Goal: Transaction & Acquisition: Purchase product/service

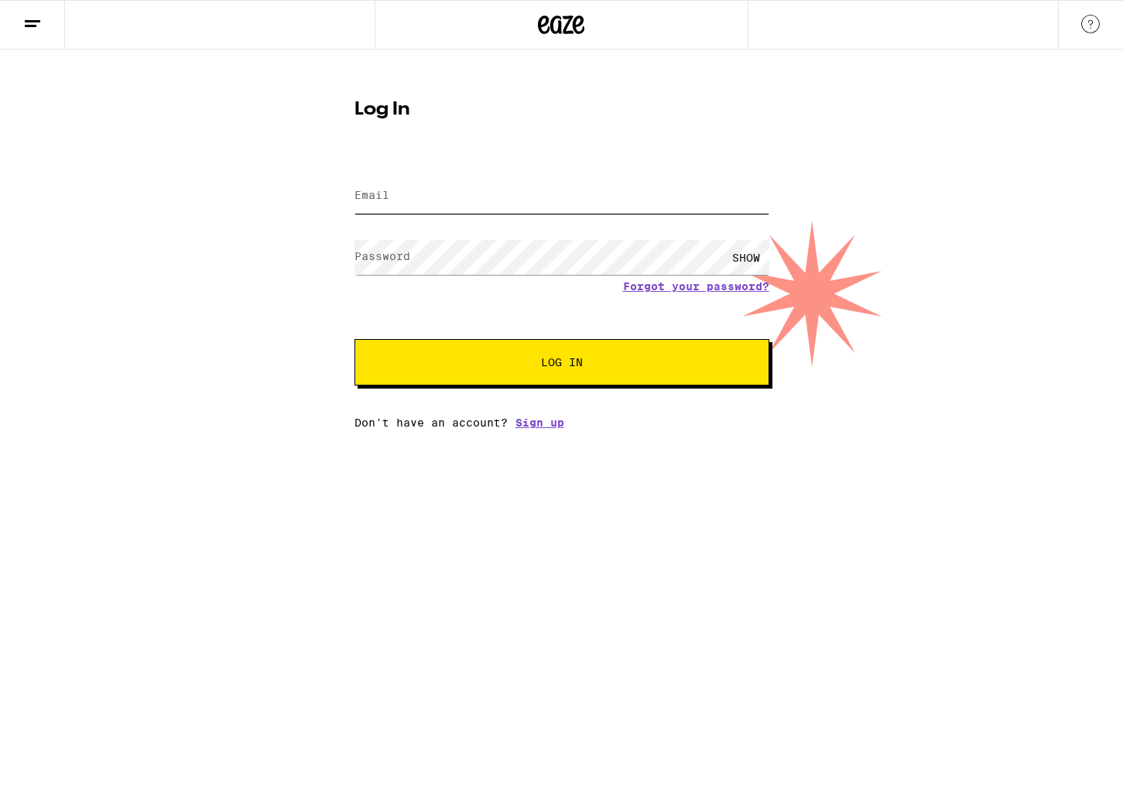
type input "[EMAIL_ADDRESS][DOMAIN_NAME]"
click at [549, 352] on button "Log In" at bounding box center [562, 362] width 415 height 46
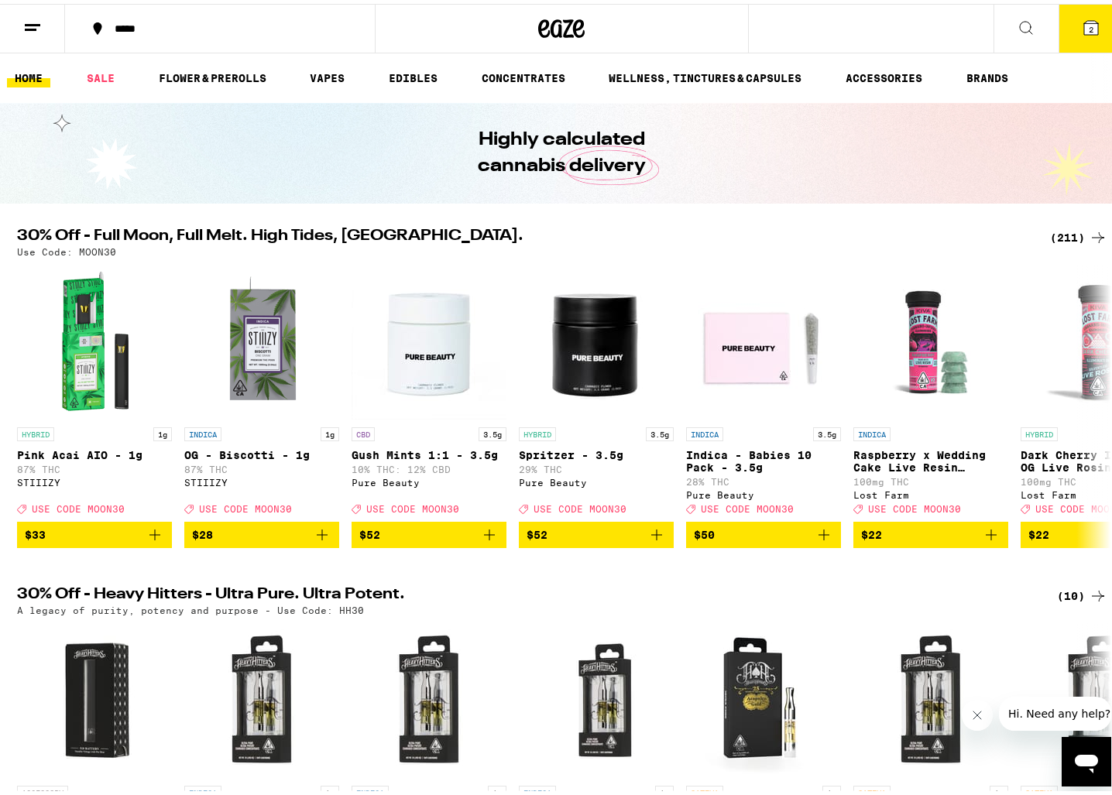
click at [1082, 29] on icon at bounding box center [1091, 24] width 19 height 19
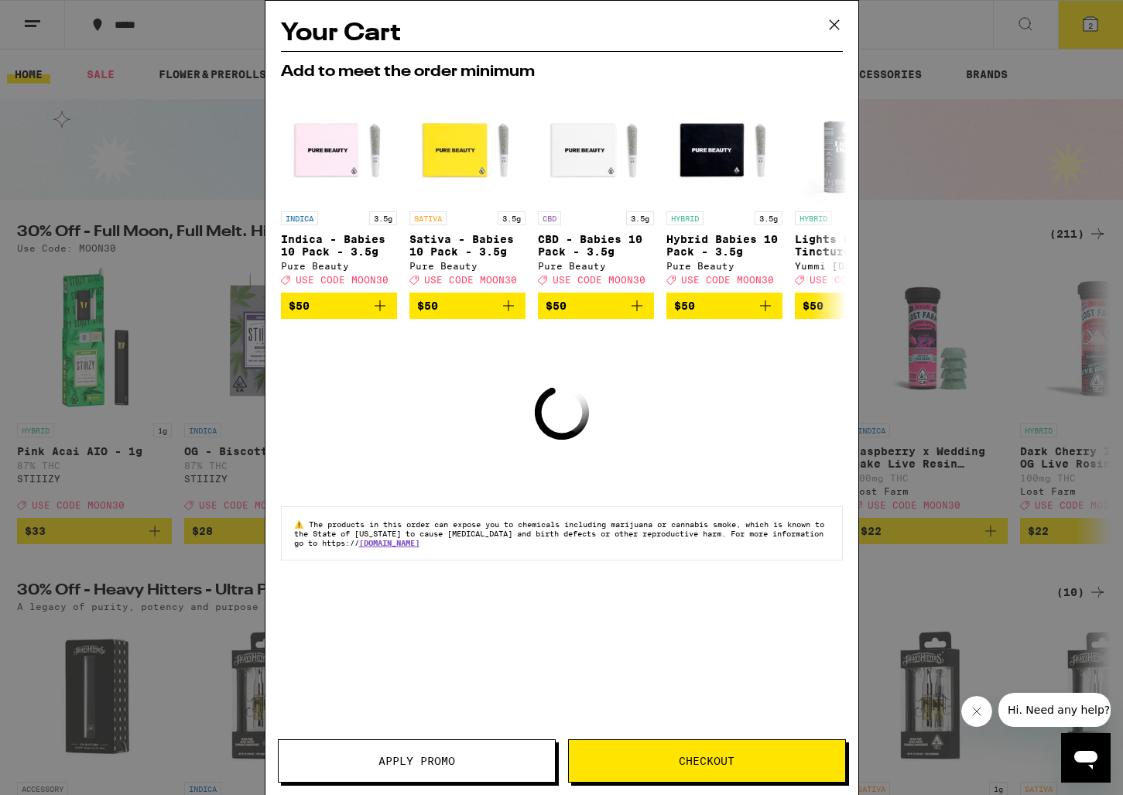
click at [729, 767] on span "Checkout" at bounding box center [707, 761] width 56 height 11
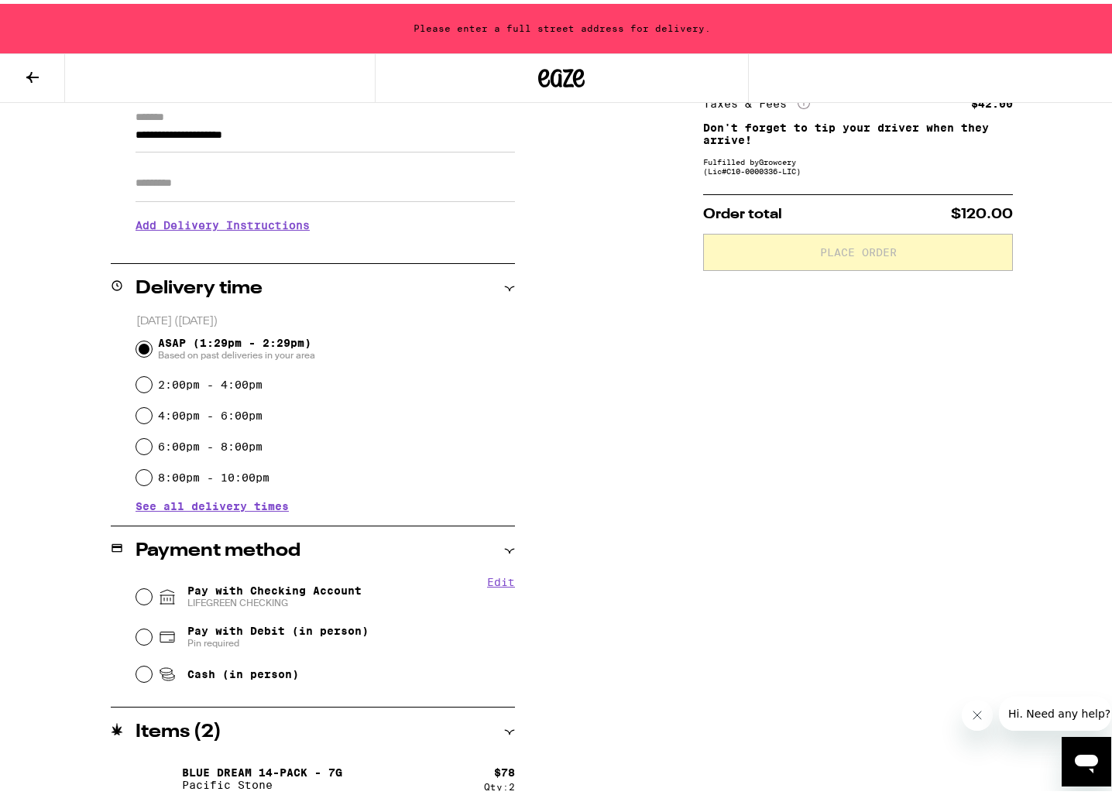
scroll to position [237, 0]
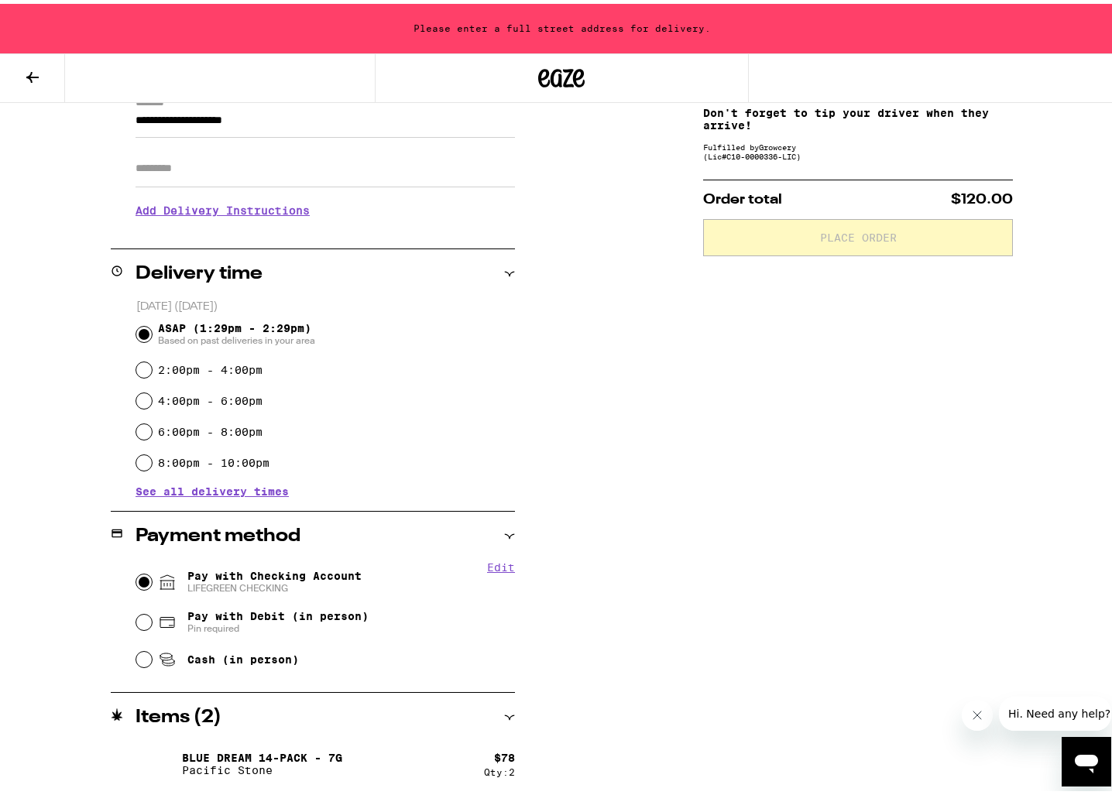
click at [143, 577] on input "Pay with Checking Account LIFEGREEN CHECKING" at bounding box center [143, 578] width 15 height 15
radio input "true"
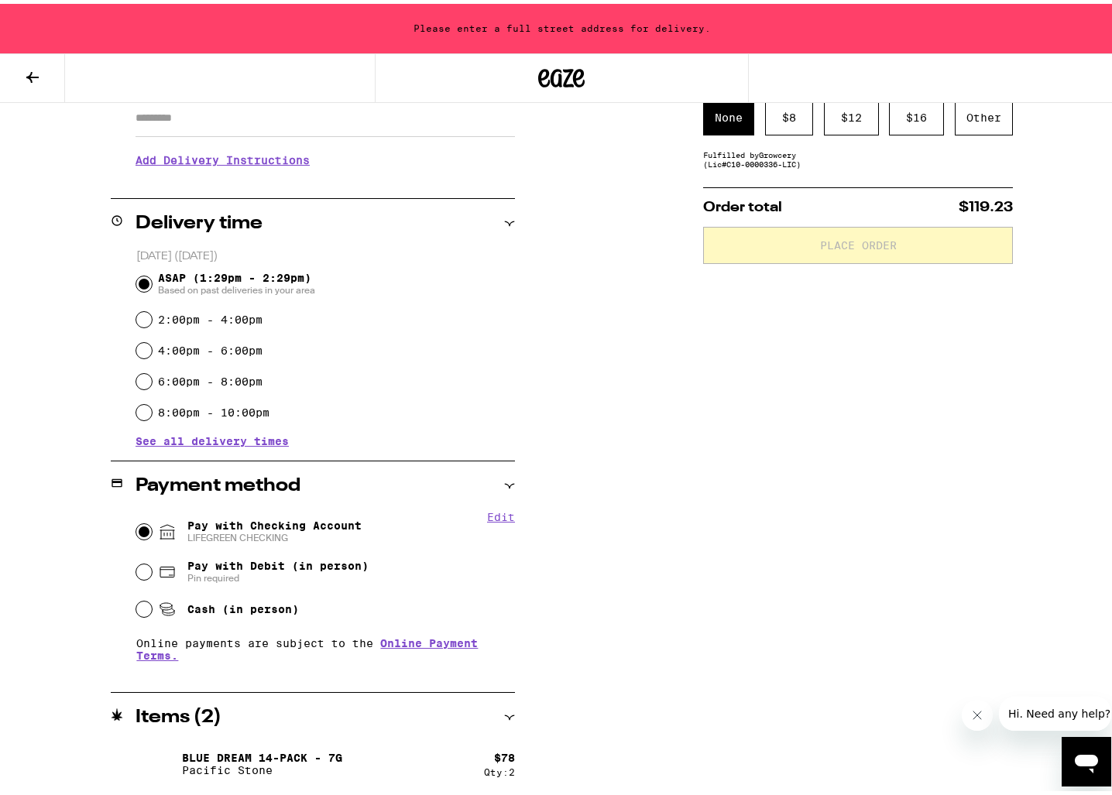
scroll to position [1, 0]
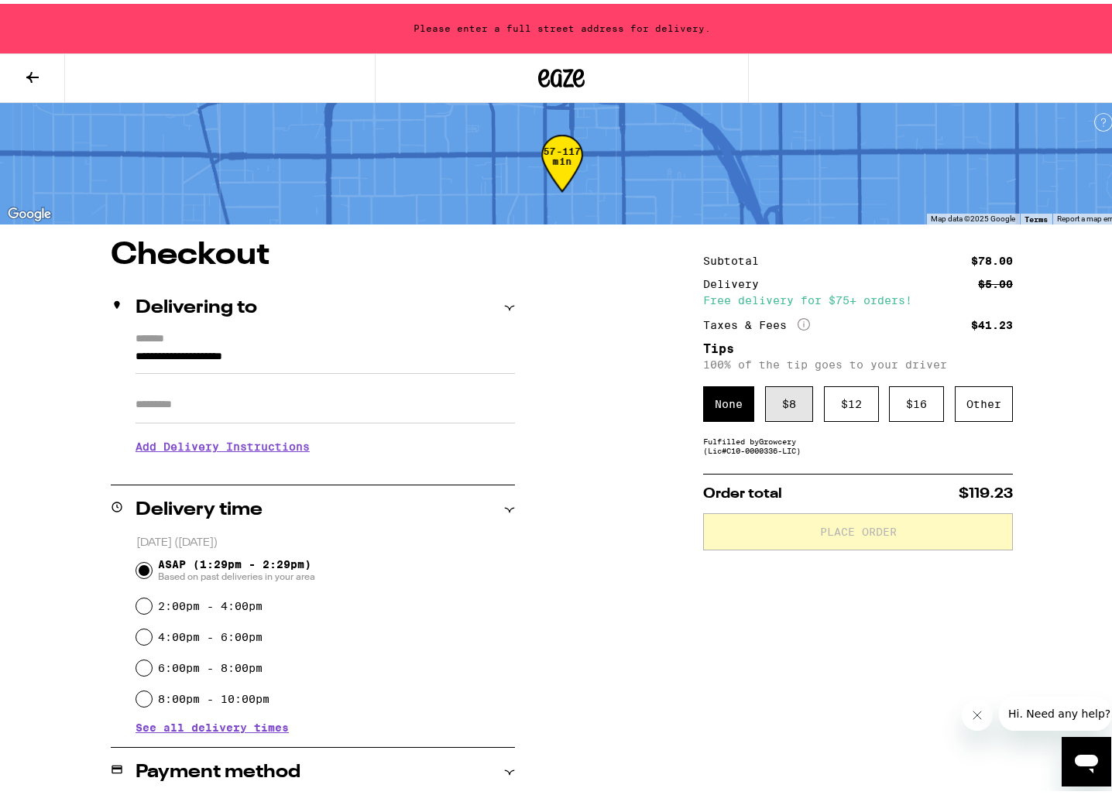
click at [777, 404] on div "$ 8" at bounding box center [789, 400] width 48 height 36
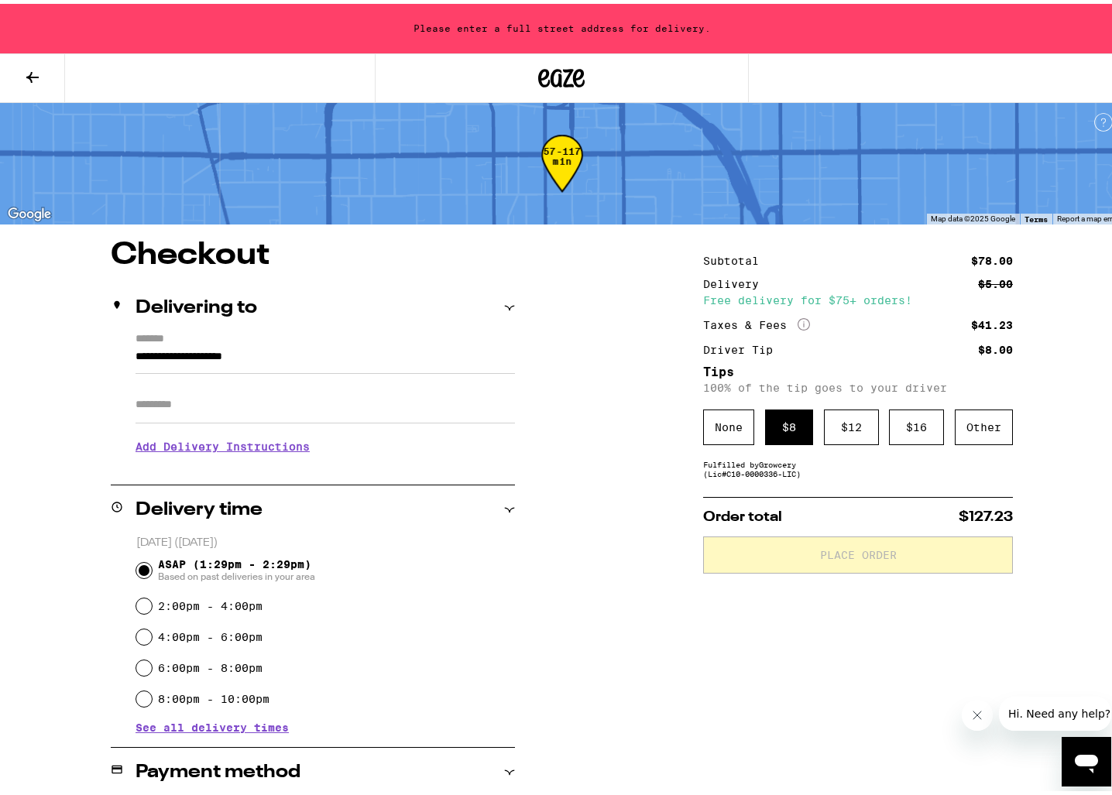
scroll to position [0, 0]
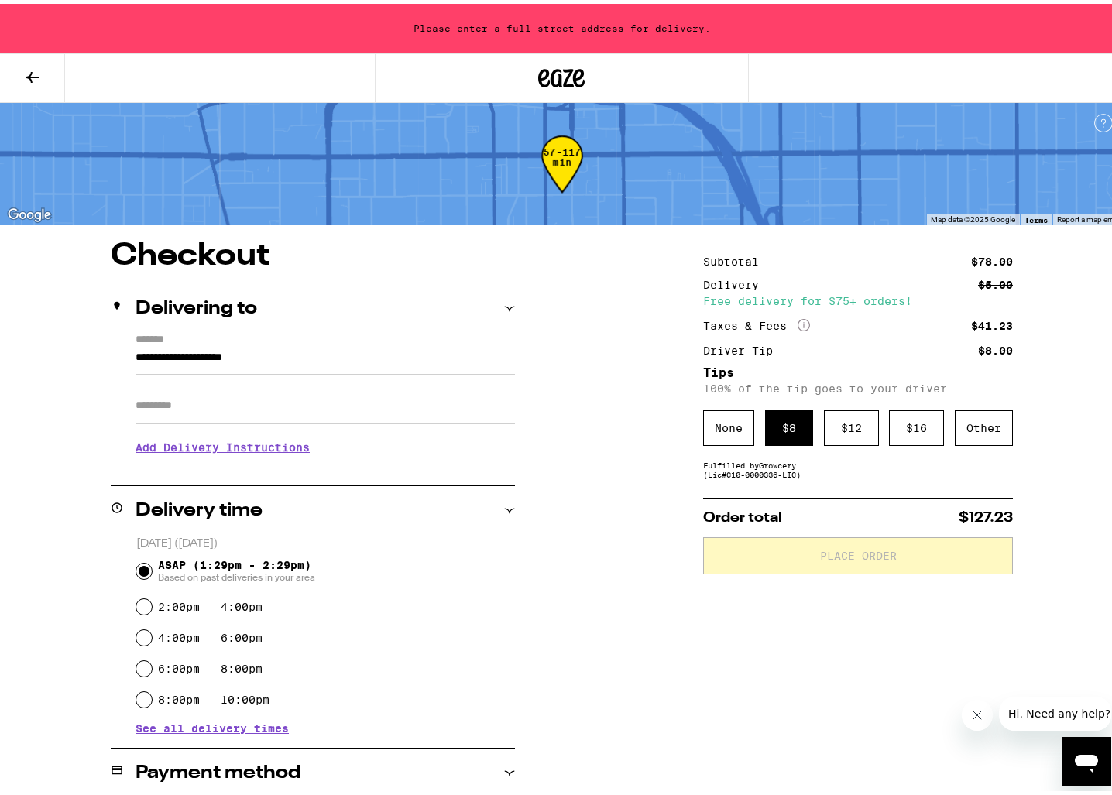
click at [277, 401] on input "Apt/Suite" at bounding box center [324, 401] width 379 height 37
type input "***"
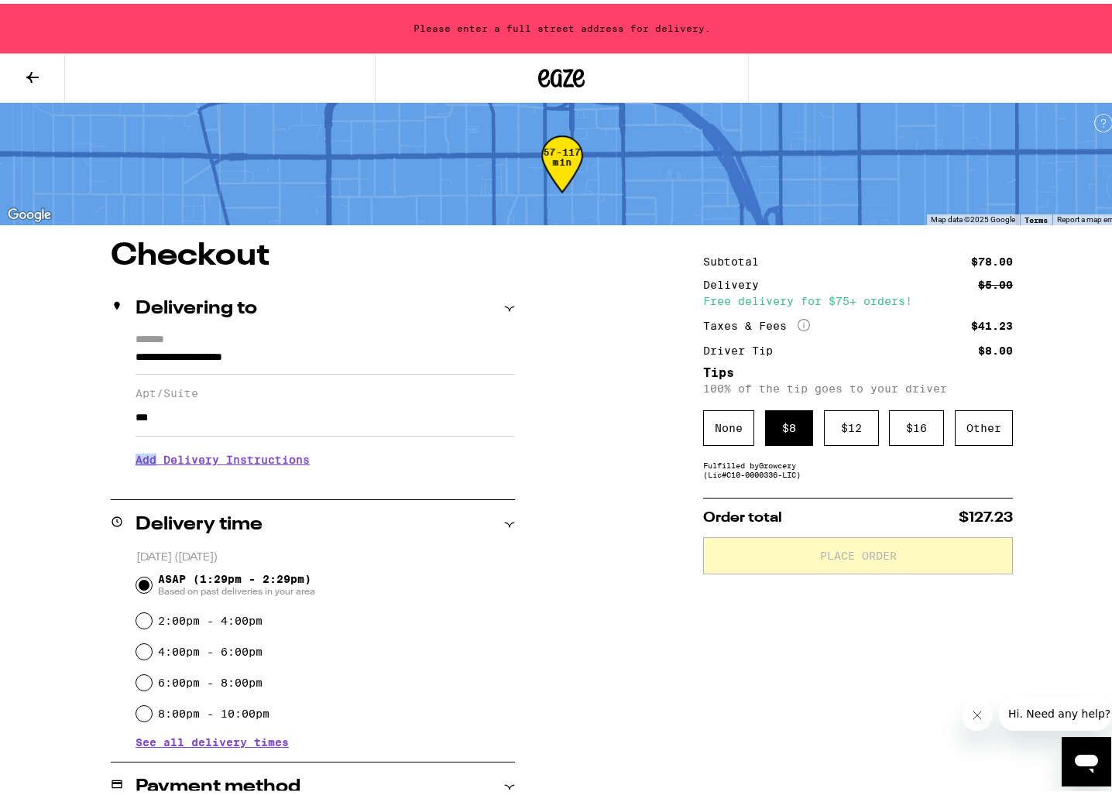
click at [262, 455] on h3 "Add Delivery Instructions" at bounding box center [324, 456] width 379 height 36
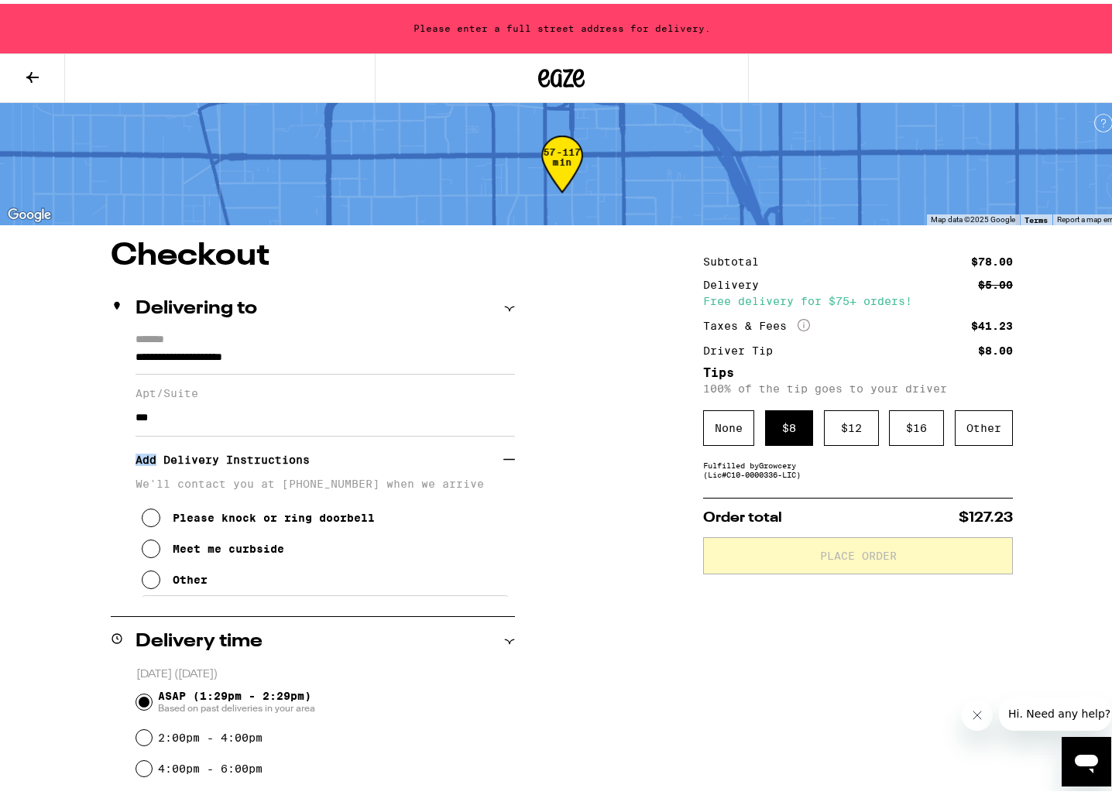
click at [142, 554] on icon at bounding box center [151, 545] width 19 height 19
click at [756, 421] on div "None $ 8 $ 12 $ 16 Other" at bounding box center [858, 424] width 310 height 36
click at [752, 423] on div "None $ 8 $ 12 $ 16 Other" at bounding box center [858, 424] width 310 height 36
click at [738, 430] on div "None" at bounding box center [728, 424] width 51 height 36
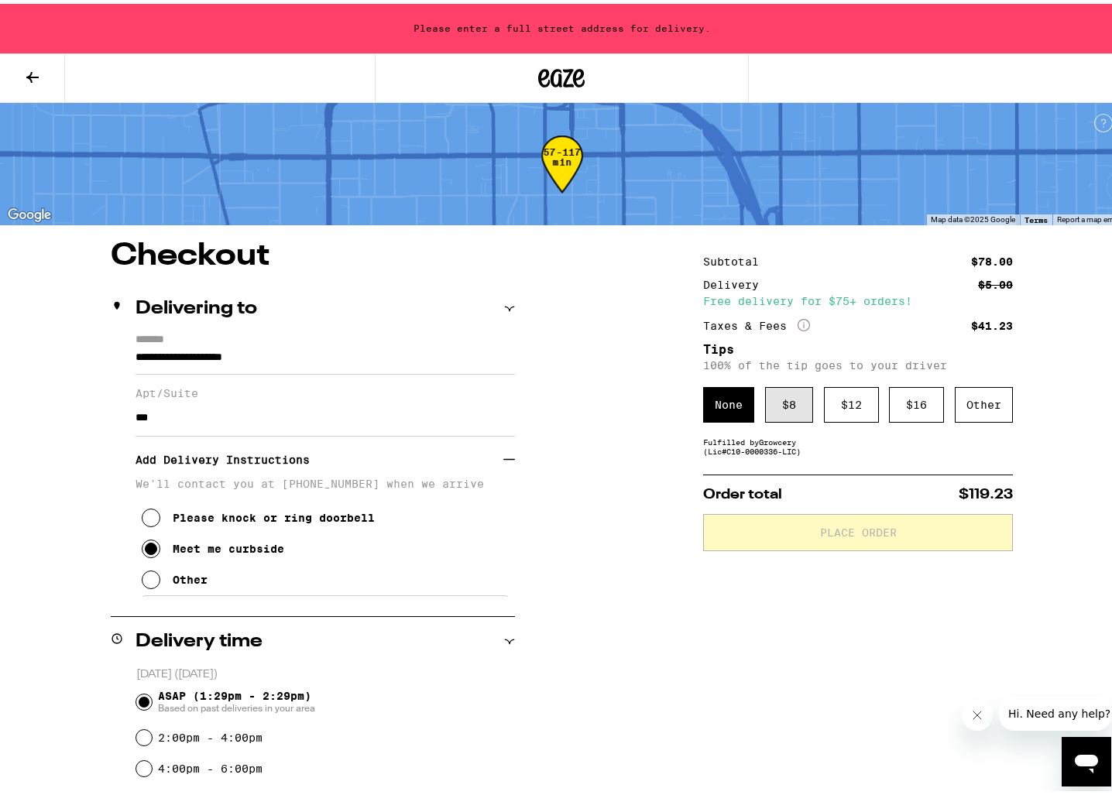
click at [778, 410] on div "$ 8" at bounding box center [789, 401] width 48 height 36
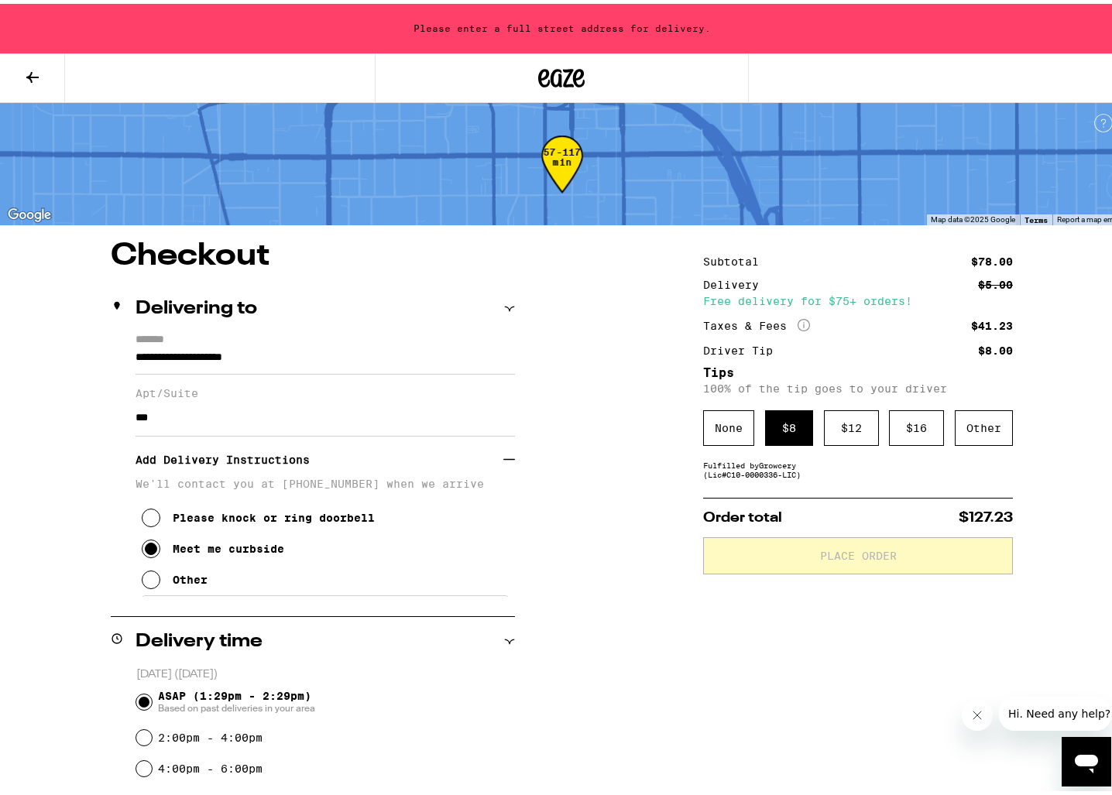
scroll to position [418, 0]
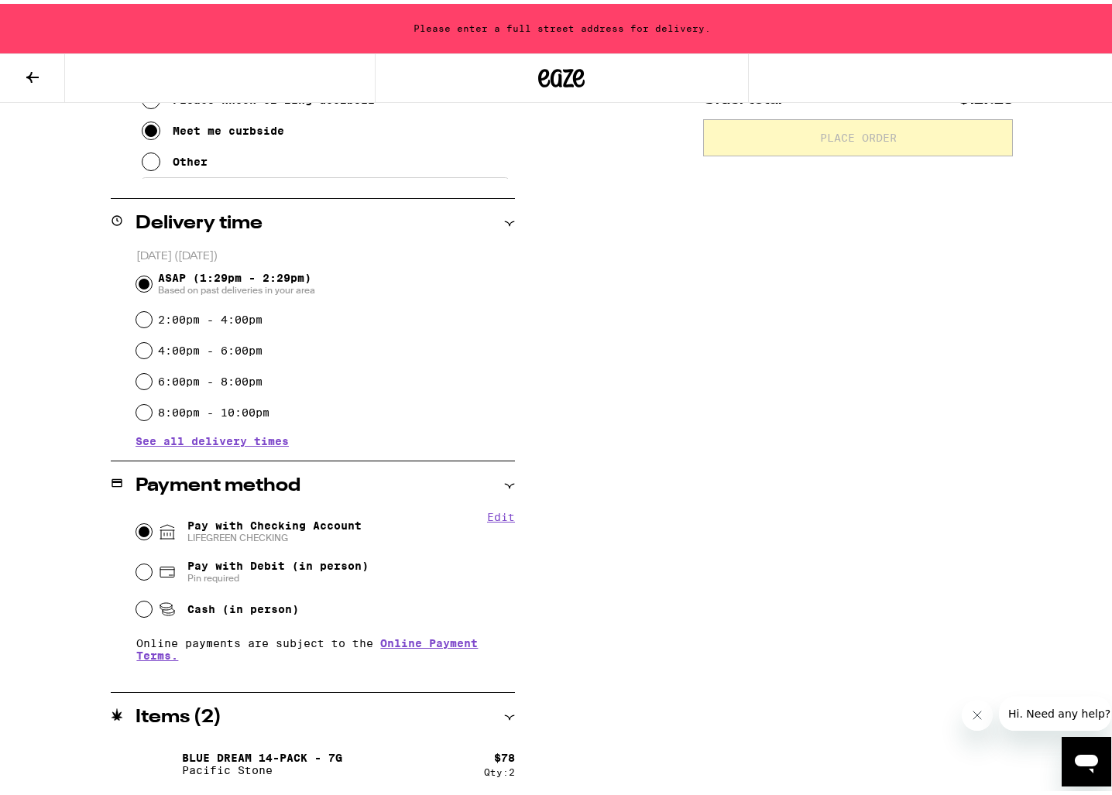
click at [256, 568] on span "Pay with Debit (in person)" at bounding box center [277, 562] width 181 height 12
click at [152, 571] on input "Pay with Debit (in person) Pin required" at bounding box center [143, 568] width 15 height 15
radio input "true"
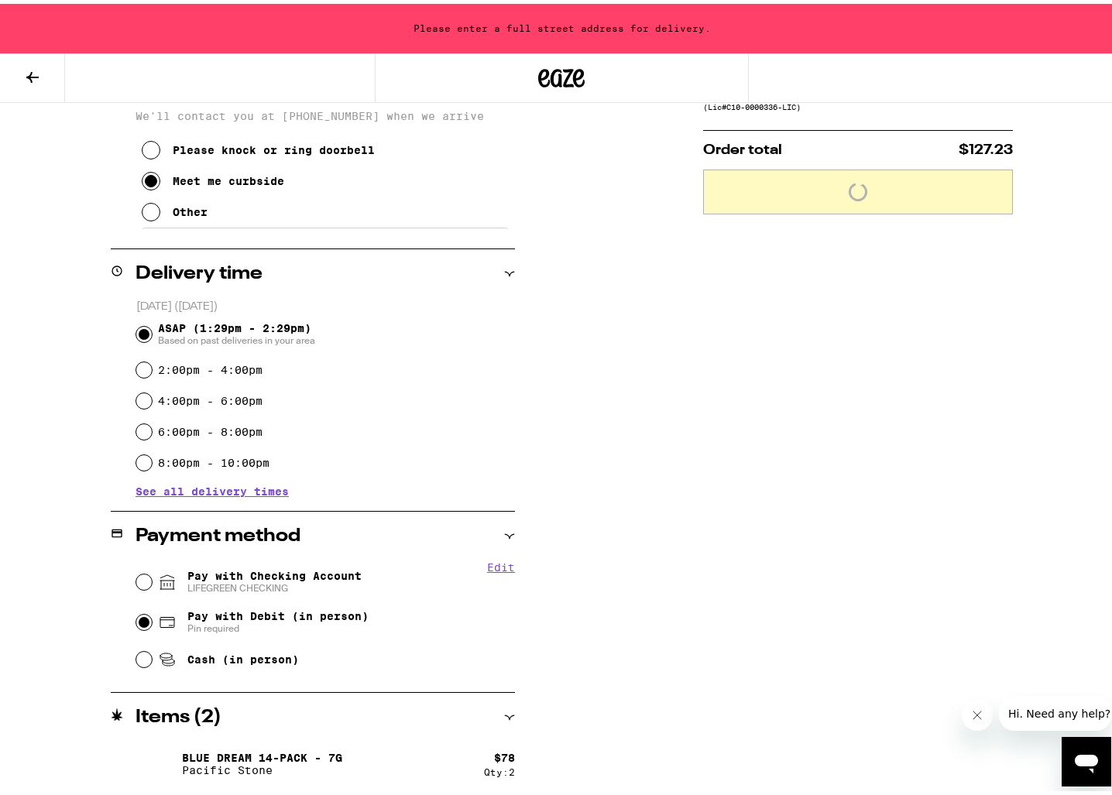
scroll to position [368, 0]
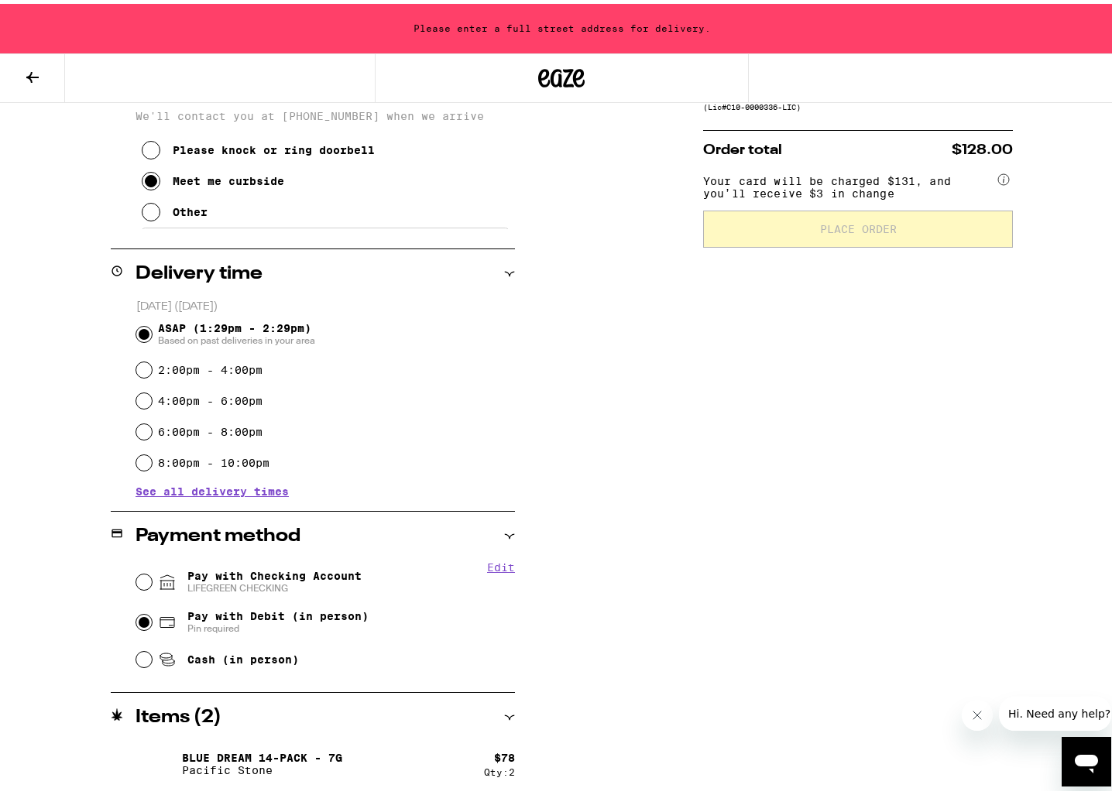
click at [260, 559] on div "Pay with Checking Account LIFEGREEN CHECKING" at bounding box center [325, 578] width 379 height 40
click at [256, 571] on span "Pay with Checking Account LIFEGREEN CHECKING" at bounding box center [274, 578] width 174 height 25
click at [152, 571] on input "Pay with Checking Account LIFEGREEN CHECKING" at bounding box center [143, 578] width 15 height 15
radio input "true"
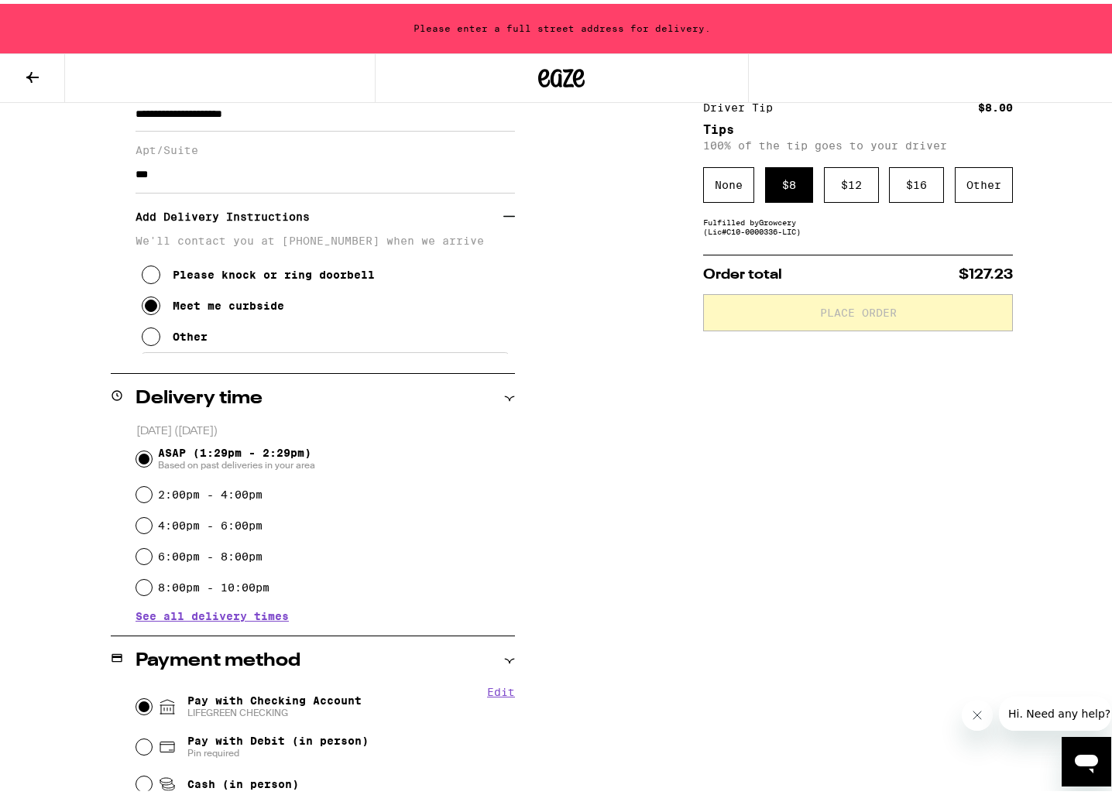
scroll to position [0, 0]
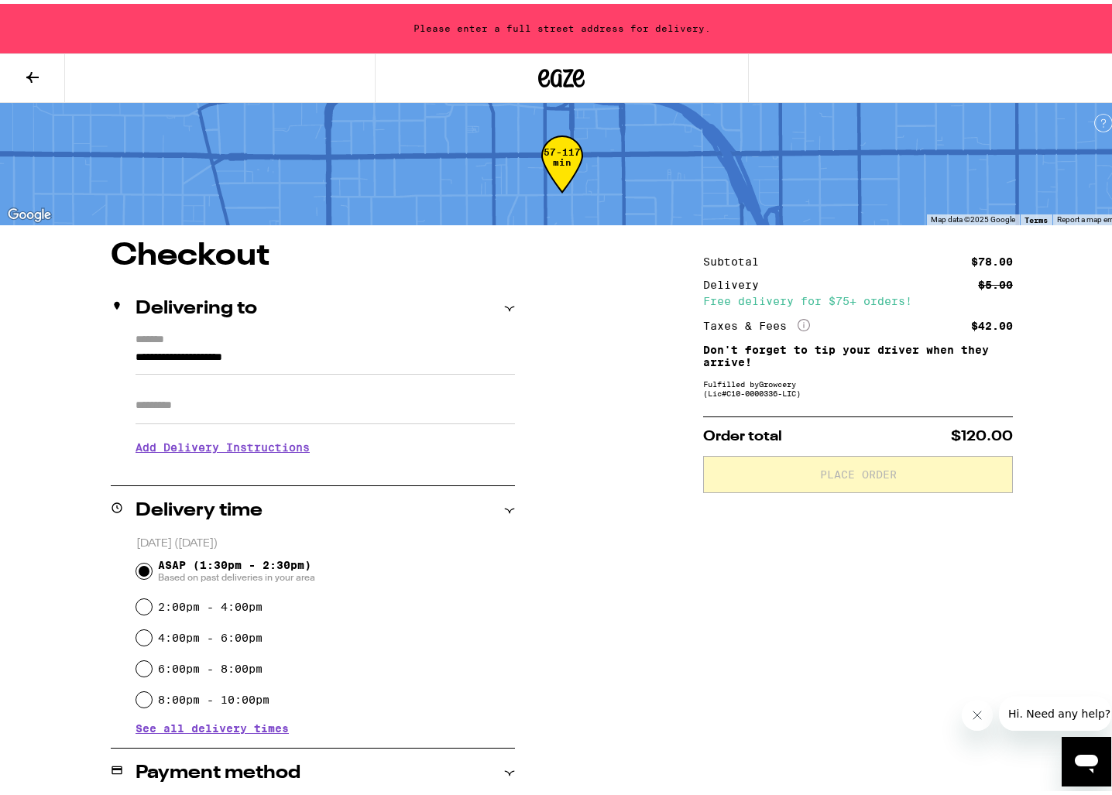
click at [274, 358] on input "**********" at bounding box center [324, 358] width 379 height 26
click at [275, 358] on input "**********" at bounding box center [324, 358] width 379 height 26
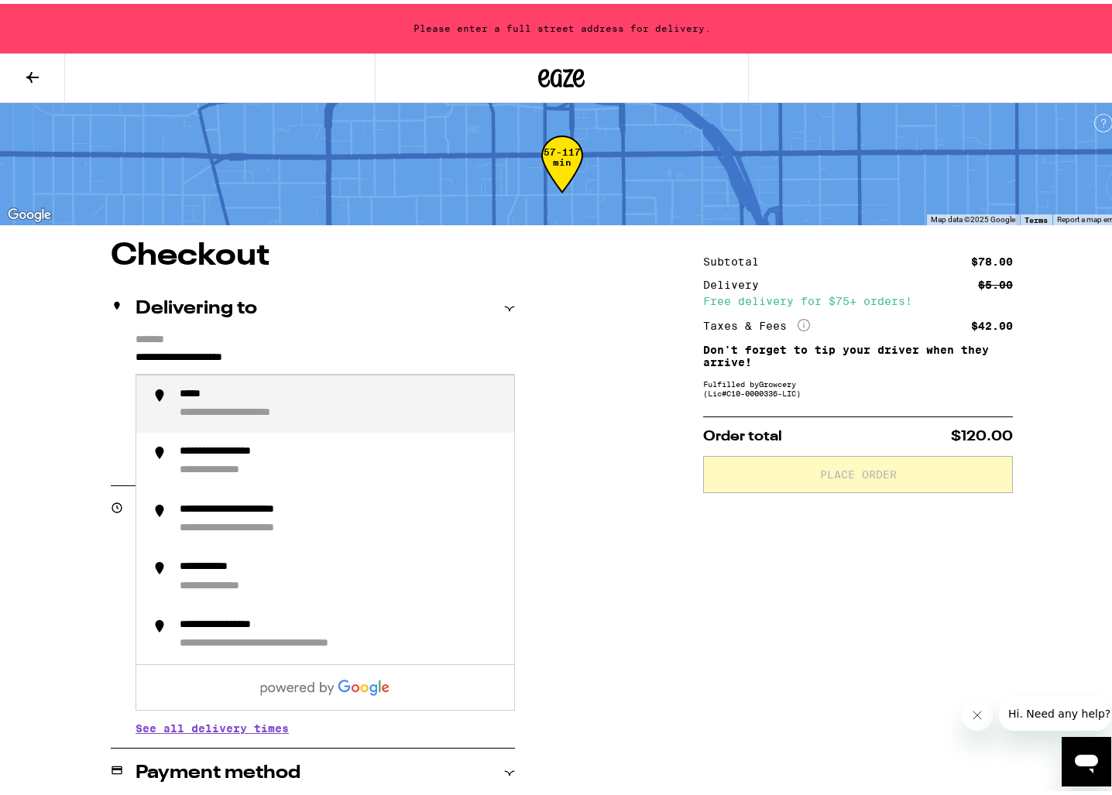
drag, startPoint x: 313, startPoint y: 359, endPoint x: 128, endPoint y: 351, distance: 185.2
click at [128, 351] on div "**********" at bounding box center [313, 397] width 404 height 134
click at [278, 407] on div "**********" at bounding box center [232, 410] width 105 height 15
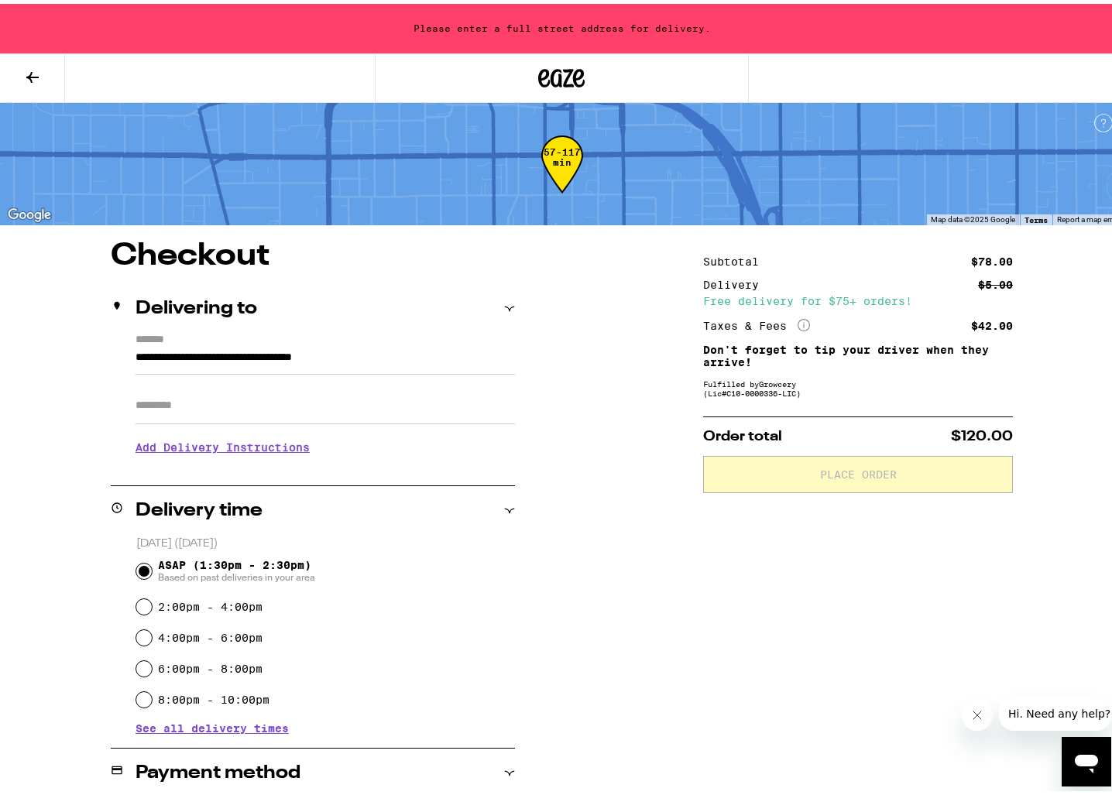
type input "**********"
click at [278, 426] on h3 "Add Delivery Instructions" at bounding box center [324, 444] width 379 height 36
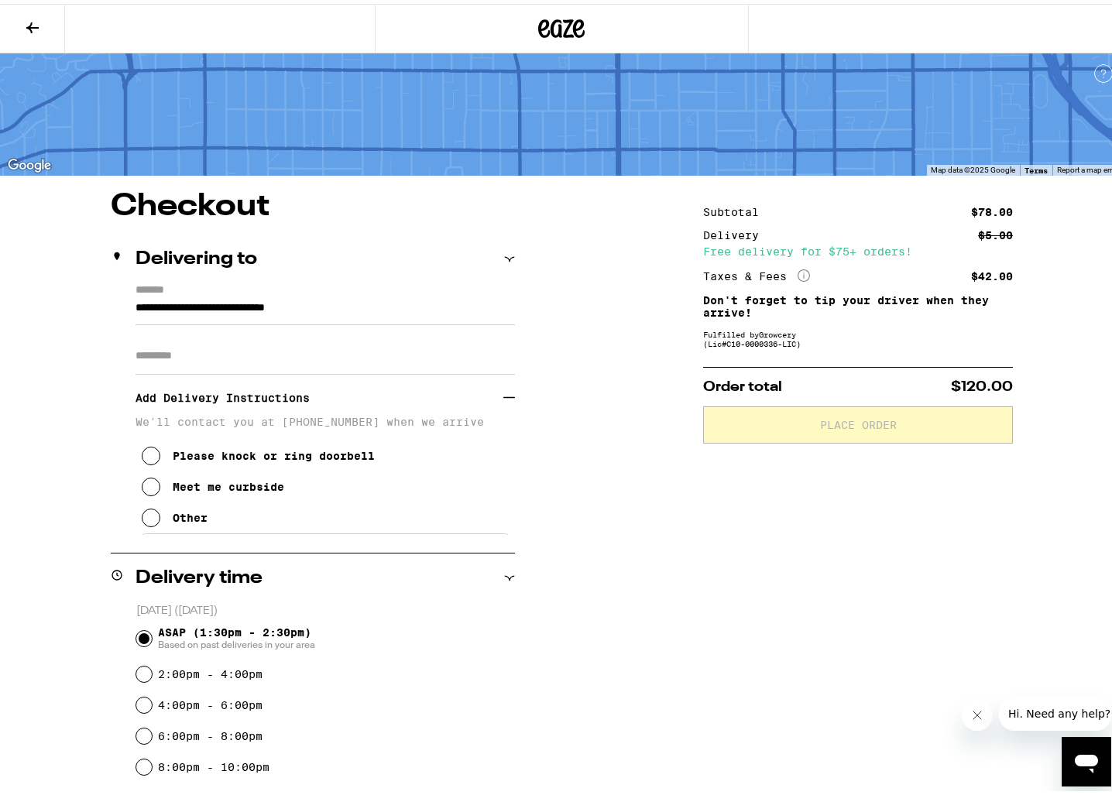
click at [267, 363] on input "Apt/Suite" at bounding box center [324, 352] width 379 height 37
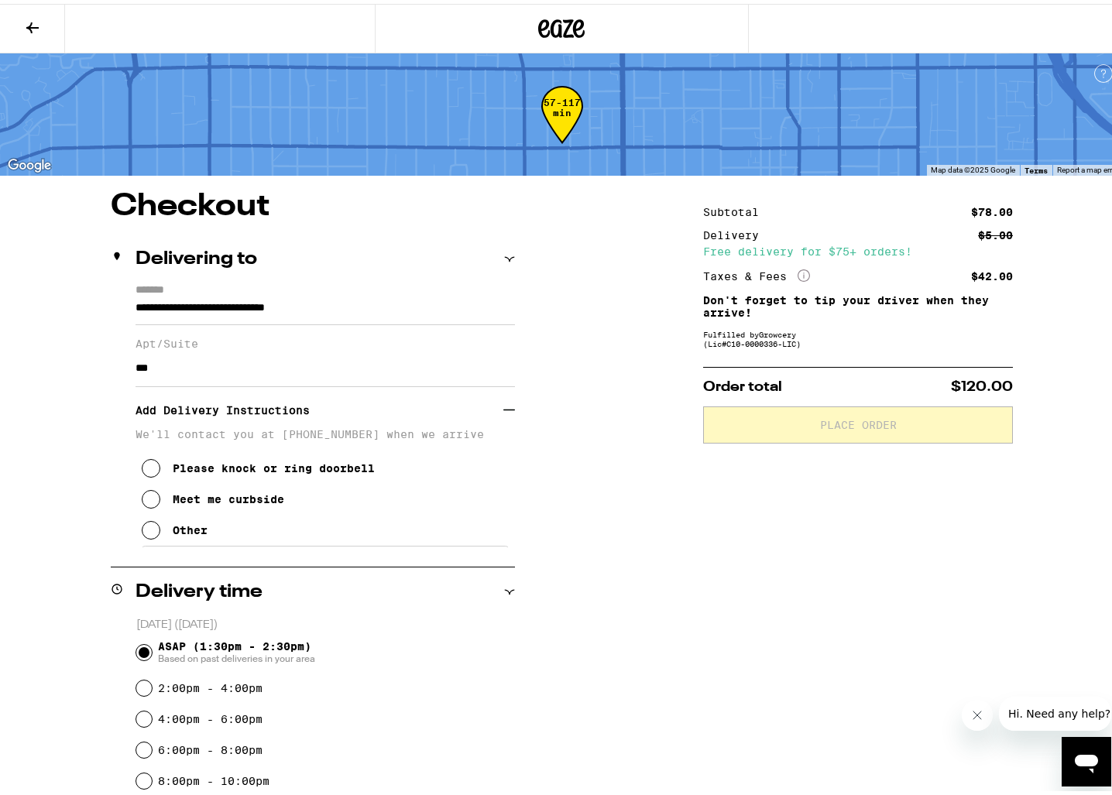
type input "***"
click at [148, 505] on icon at bounding box center [151, 495] width 19 height 19
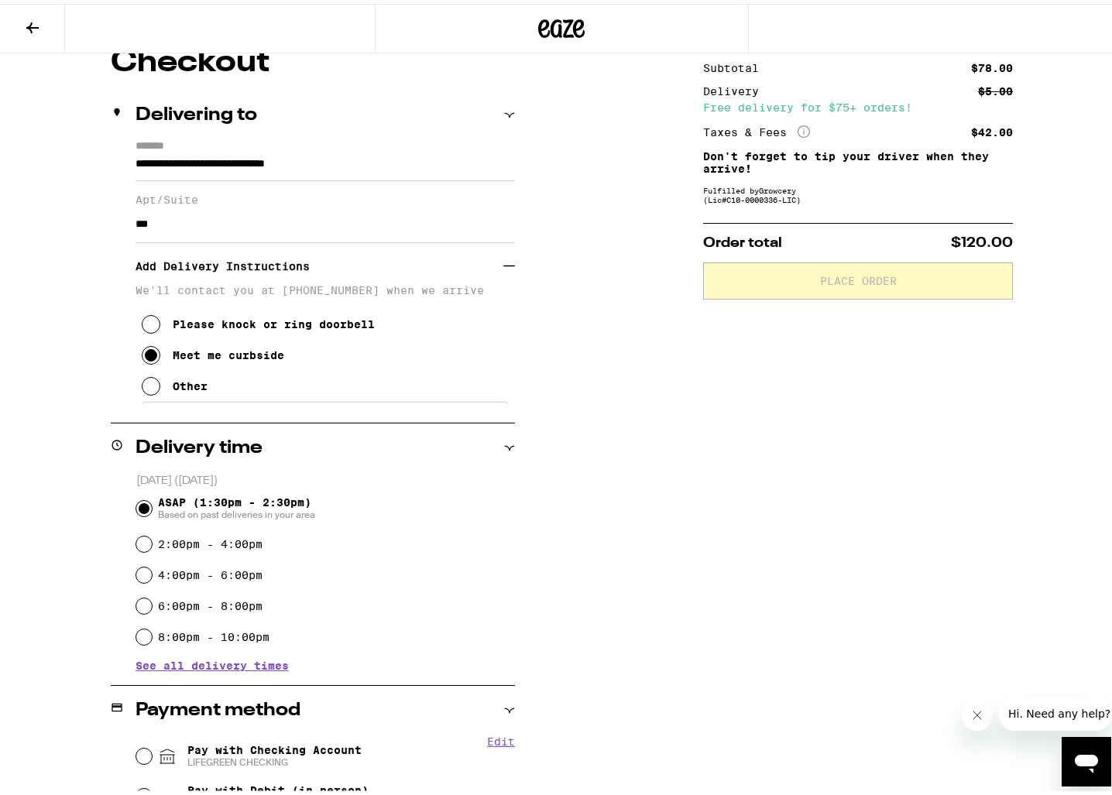
scroll to position [318, 0]
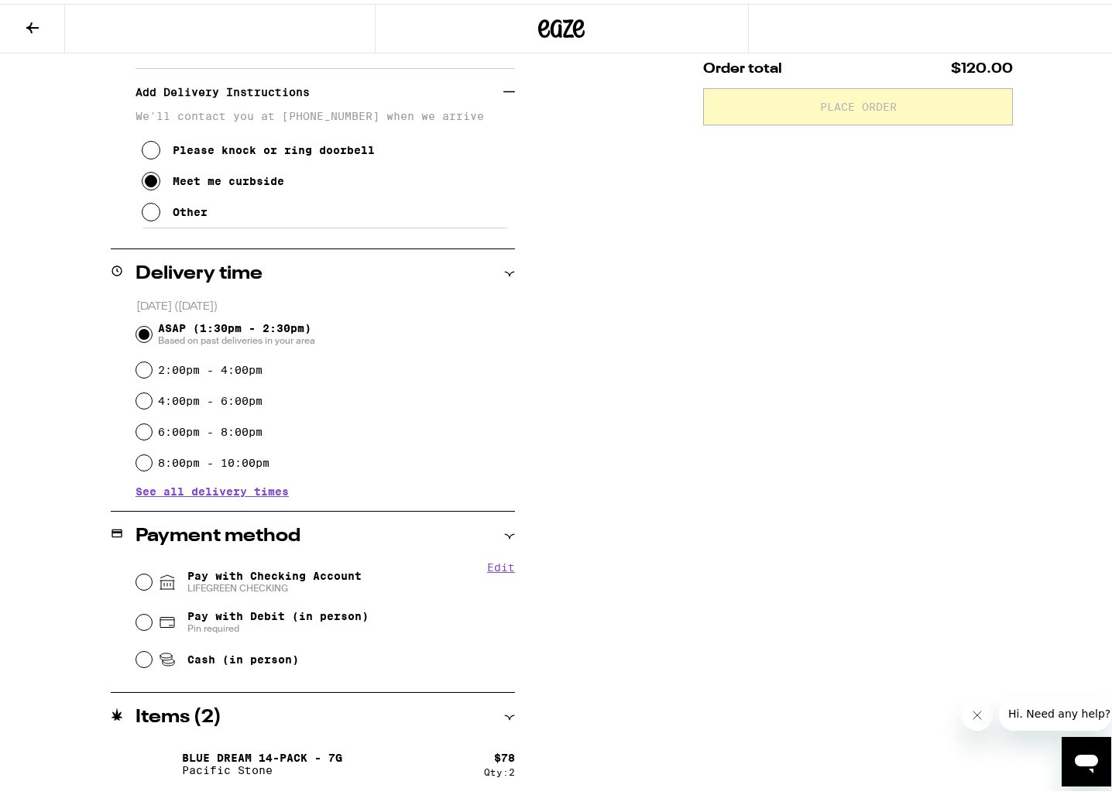
click at [147, 583] on div "Pay with Checking Account LIFEGREEN CHECKING" at bounding box center [325, 578] width 379 height 40
click at [141, 579] on input "Pay with Checking Account LIFEGREEN CHECKING" at bounding box center [143, 578] width 15 height 15
radio input "true"
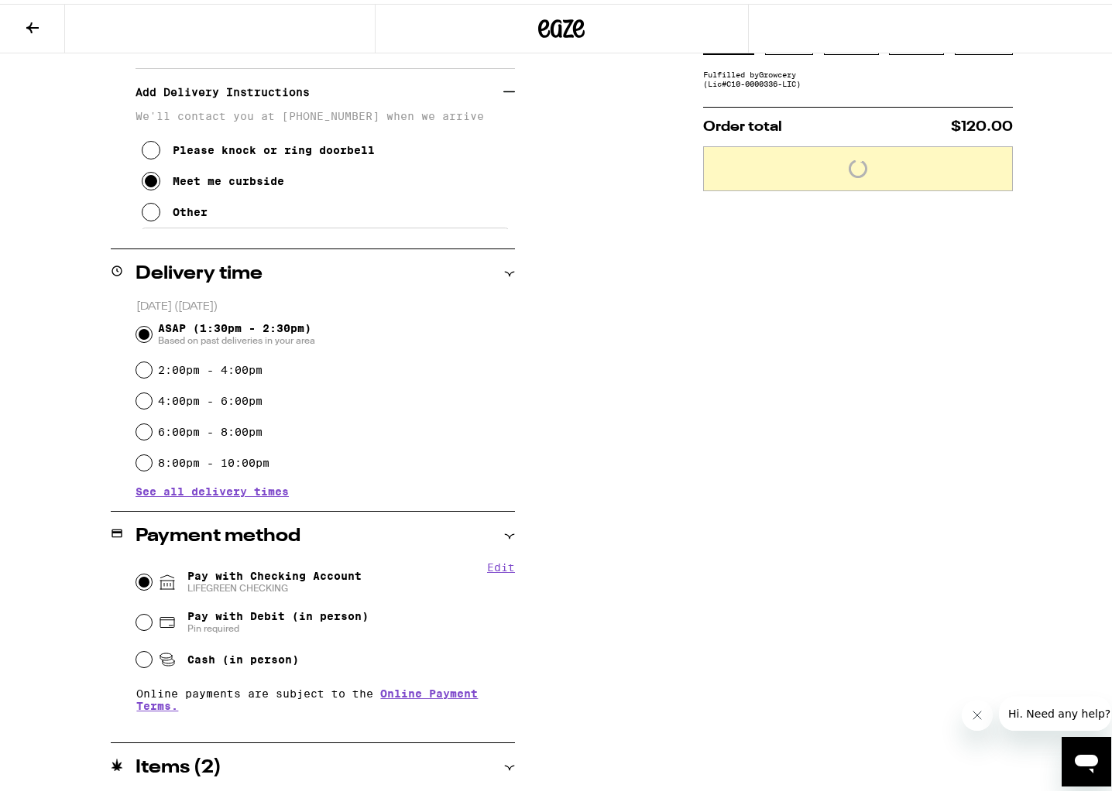
click at [141, 579] on input "Pay with Checking Account LIFEGREEN CHECKING" at bounding box center [143, 578] width 15 height 15
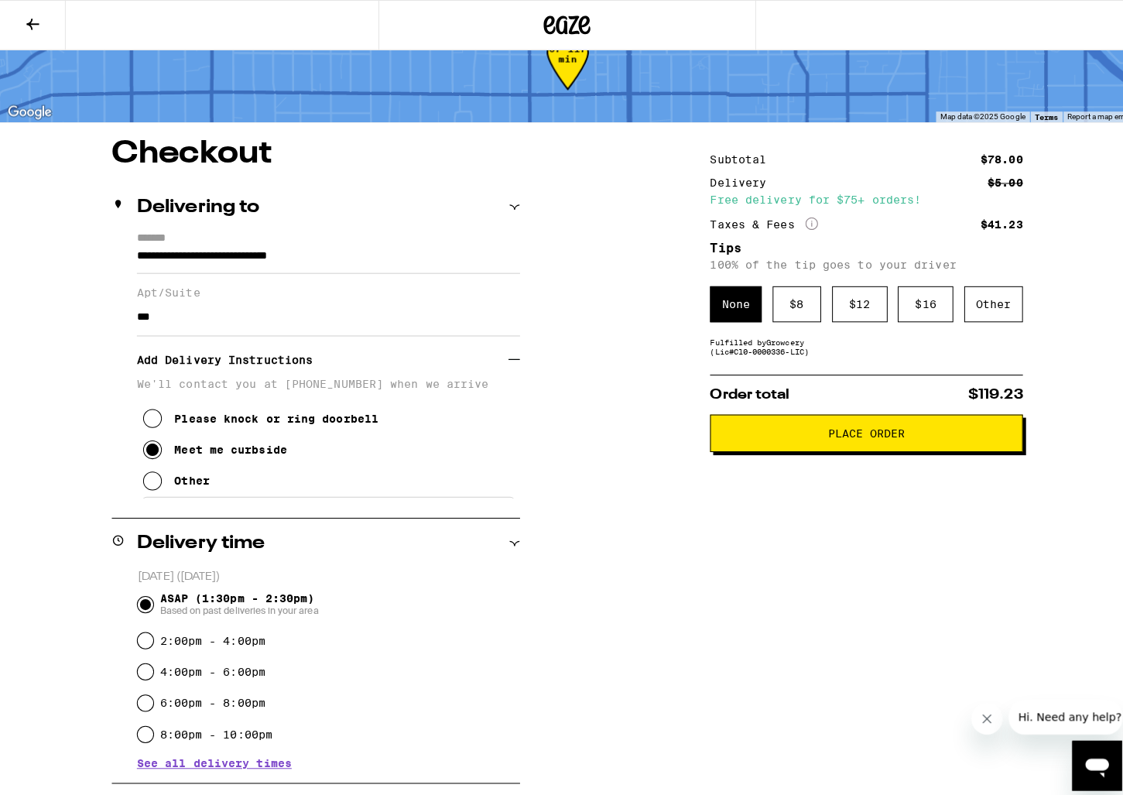
scroll to position [0, 0]
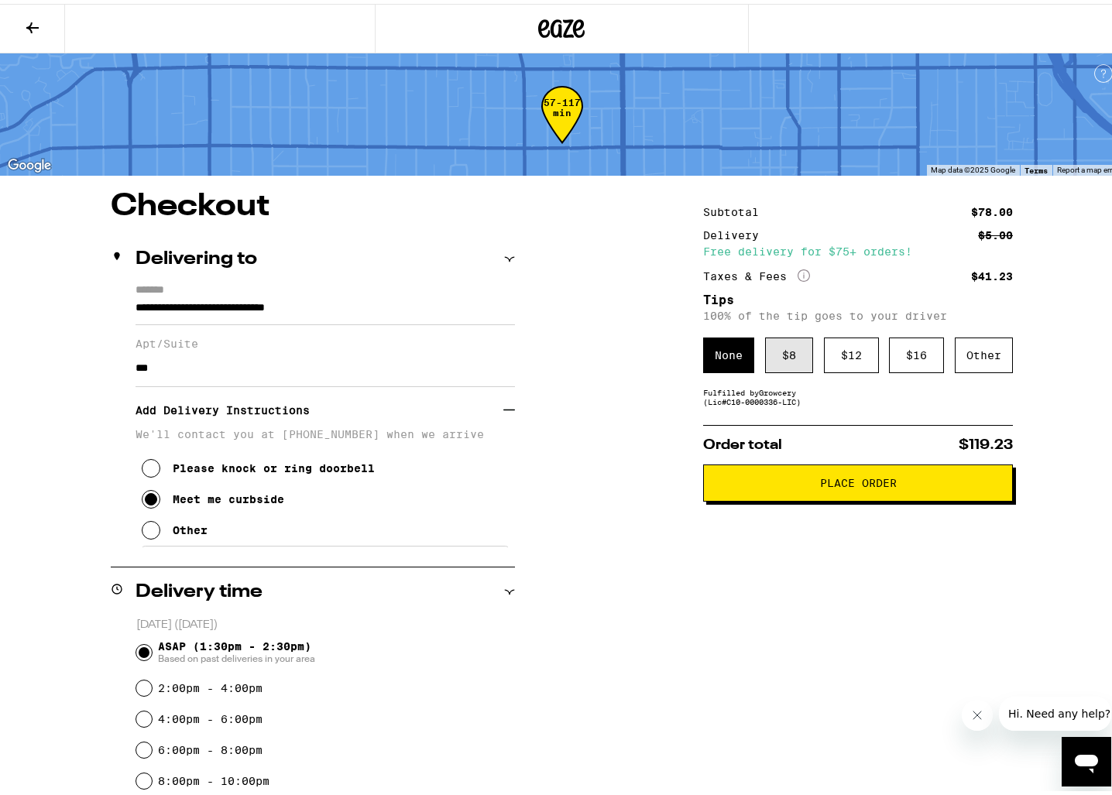
click at [788, 360] on div "$ 8" at bounding box center [789, 352] width 48 height 36
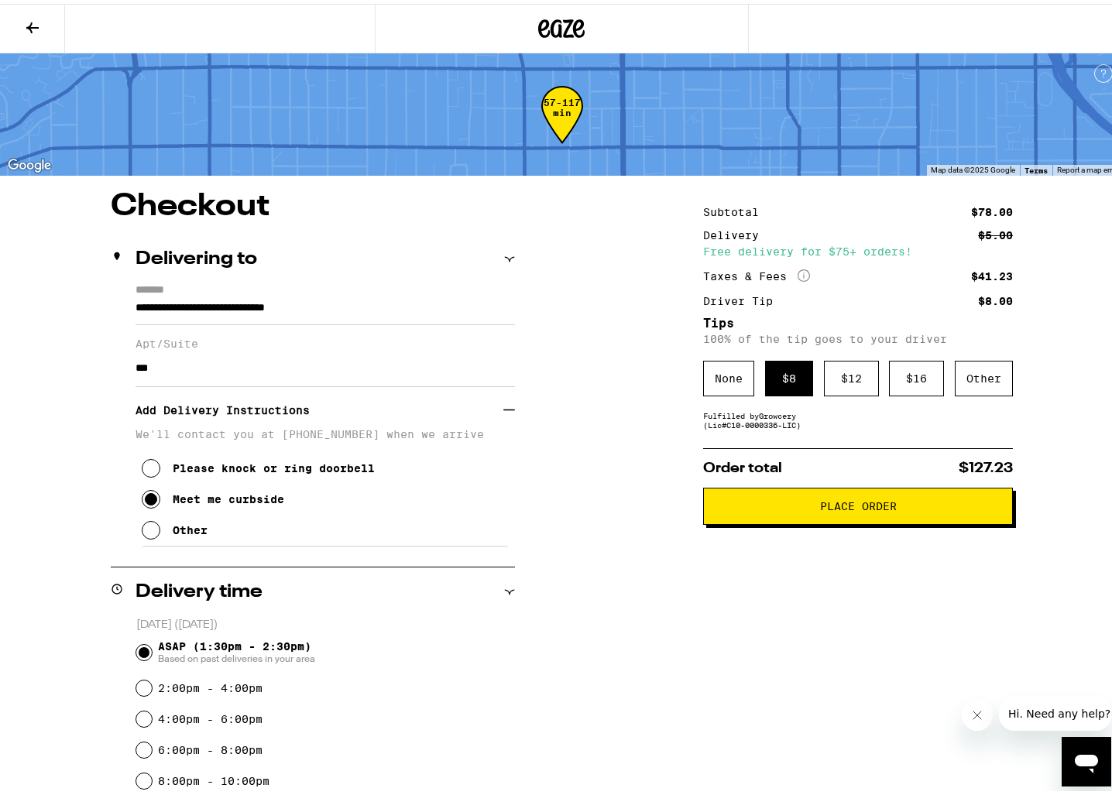
click at [838, 491] on button "Place Order" at bounding box center [858, 502] width 310 height 37
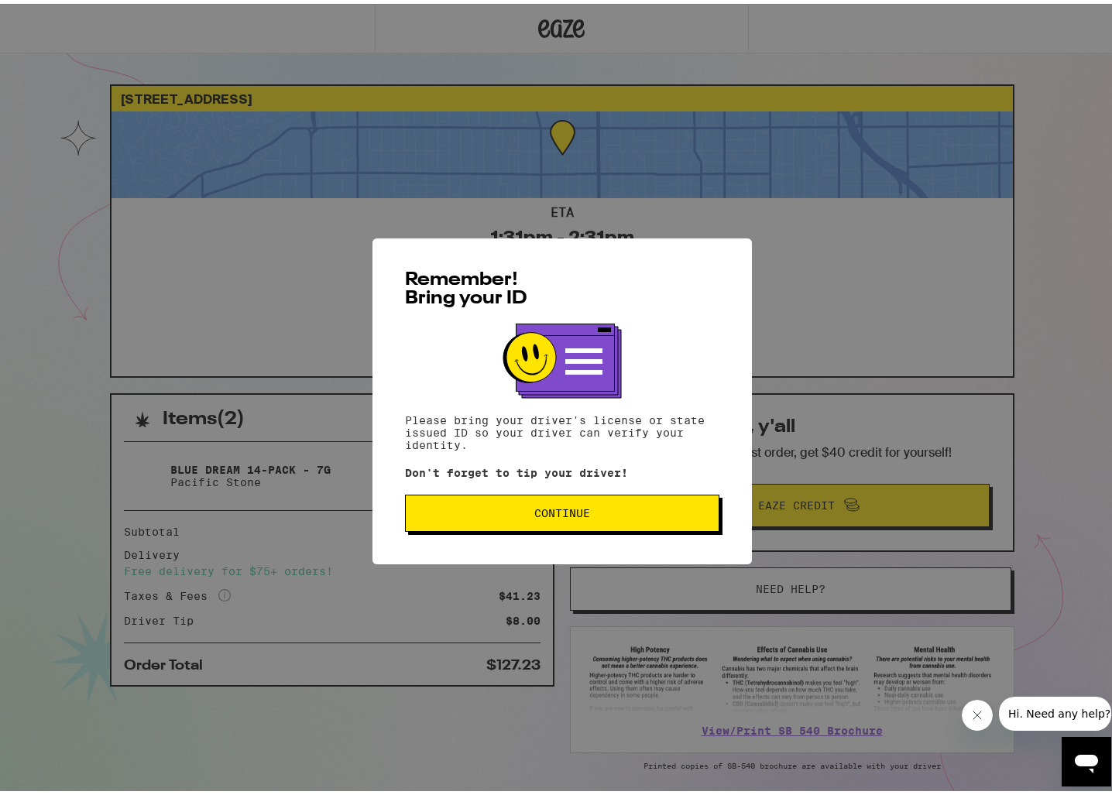
click at [595, 508] on span "Continue" at bounding box center [562, 509] width 288 height 11
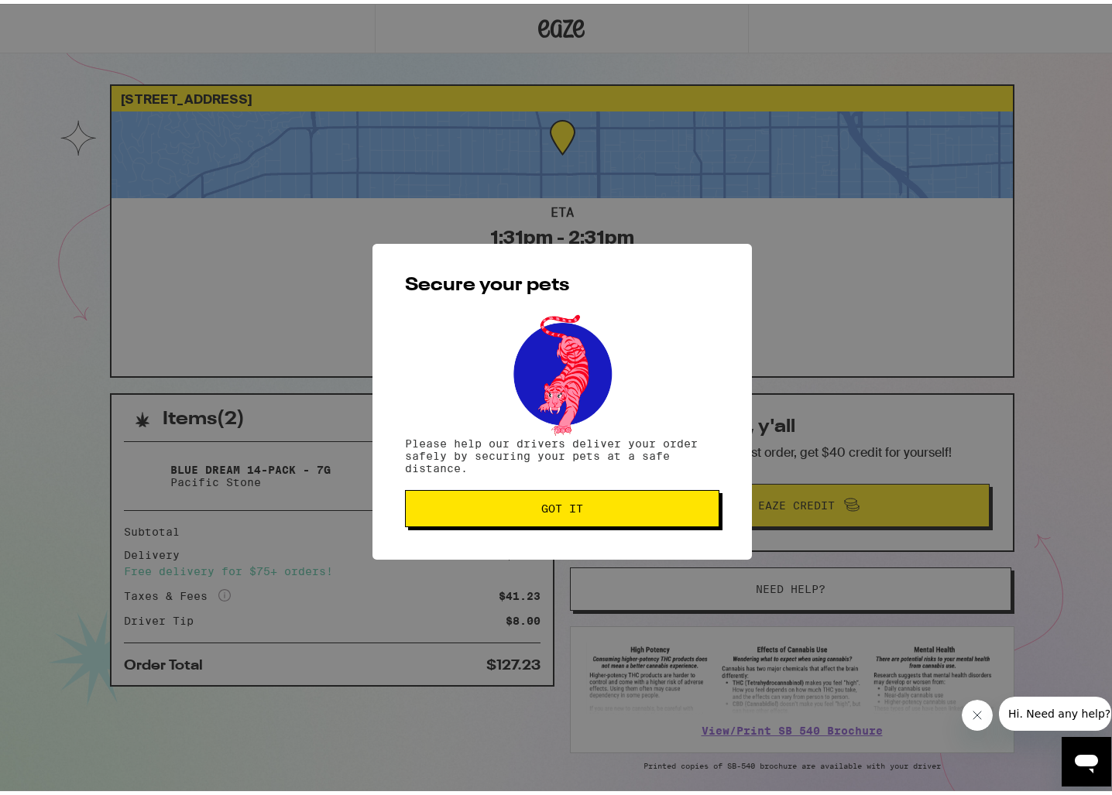
click at [595, 508] on span "Got it" at bounding box center [562, 504] width 288 height 11
